Goal: Book appointment/travel/reservation

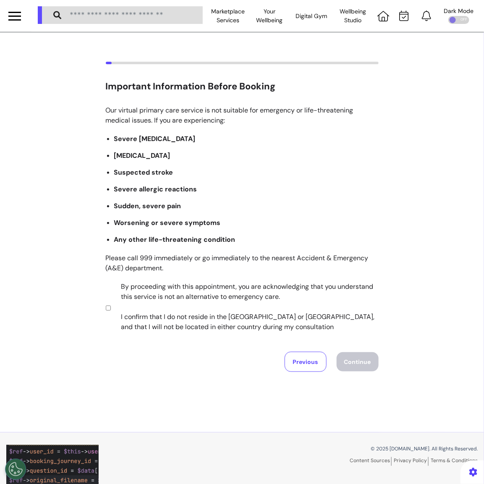
click at [167, 312] on label "By proceeding with this appointment, you are acknowledging that you understand …" at bounding box center [244, 307] width 263 height 50
click at [368, 350] on div "Our virtual primary care service is not suitable for emergency or life-threaten…" at bounding box center [242, 238] width 273 height 267
click at [366, 361] on button "Continue" at bounding box center [358, 361] width 42 height 19
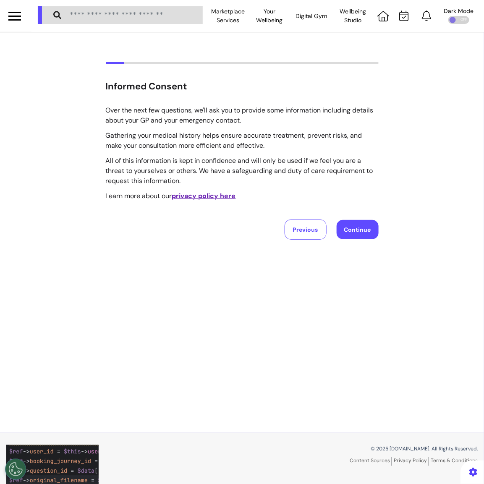
click at [359, 230] on button "Continue" at bounding box center [358, 229] width 42 height 19
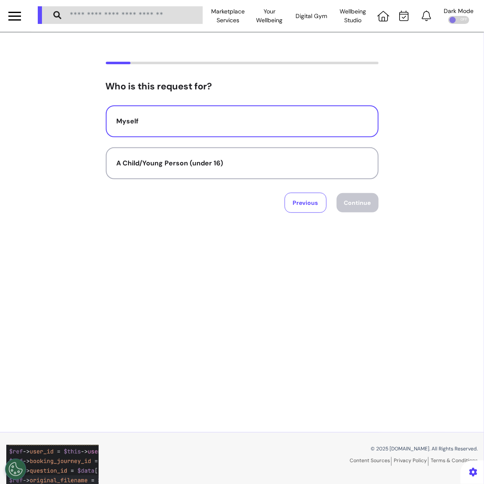
click at [183, 129] on button "Myself" at bounding box center [242, 121] width 273 height 32
select select "******"
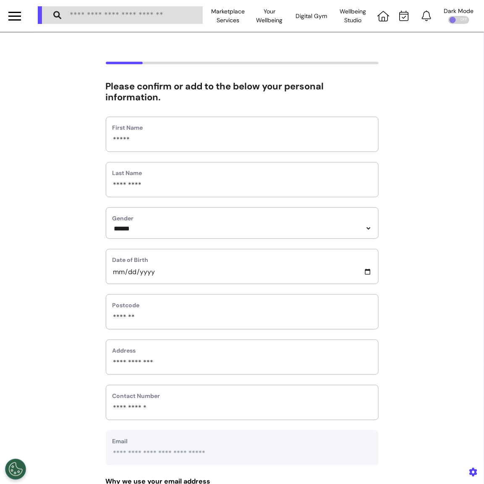
scroll to position [259, 0]
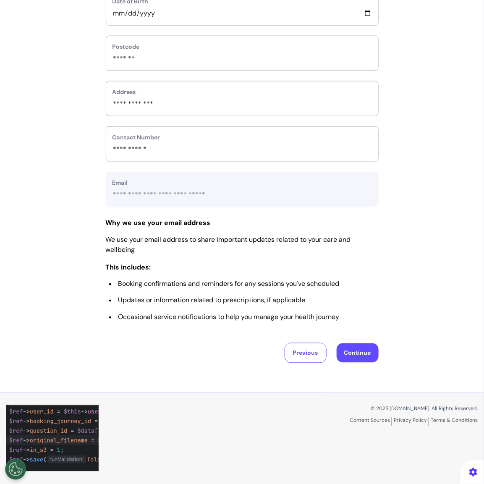
click at [349, 362] on button "Continue" at bounding box center [358, 352] width 42 height 19
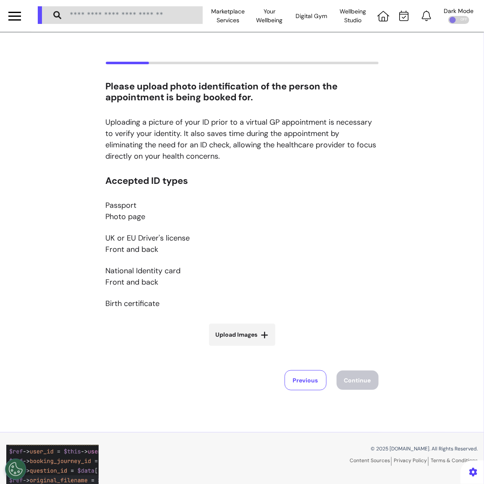
scroll to position [0, 0]
click at [256, 334] on span "Upload Images" at bounding box center [237, 334] width 42 height 9
click at [256, 348] on input "Upload Images" at bounding box center [242, 352] width 100 height 9
type input "**********"
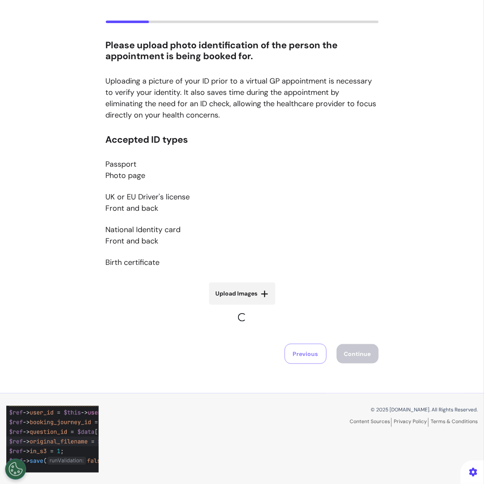
scroll to position [41, 0]
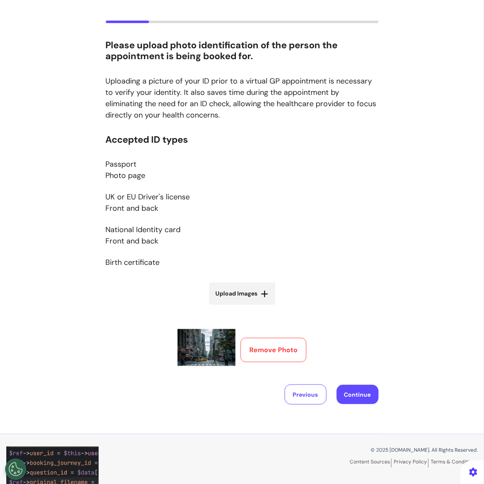
click at [268, 343] on button "Remove Photo" at bounding box center [274, 350] width 66 height 24
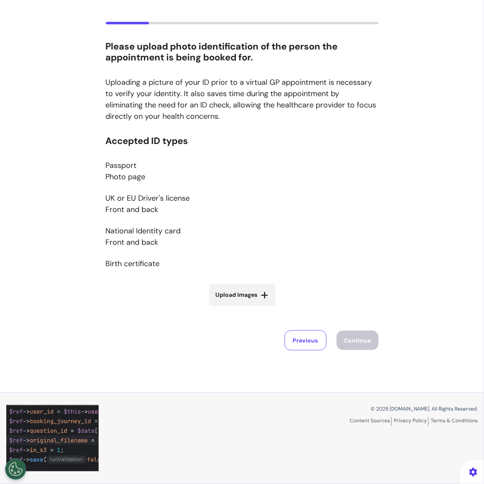
scroll to position [40, 0]
